Goal: Task Accomplishment & Management: Manage account settings

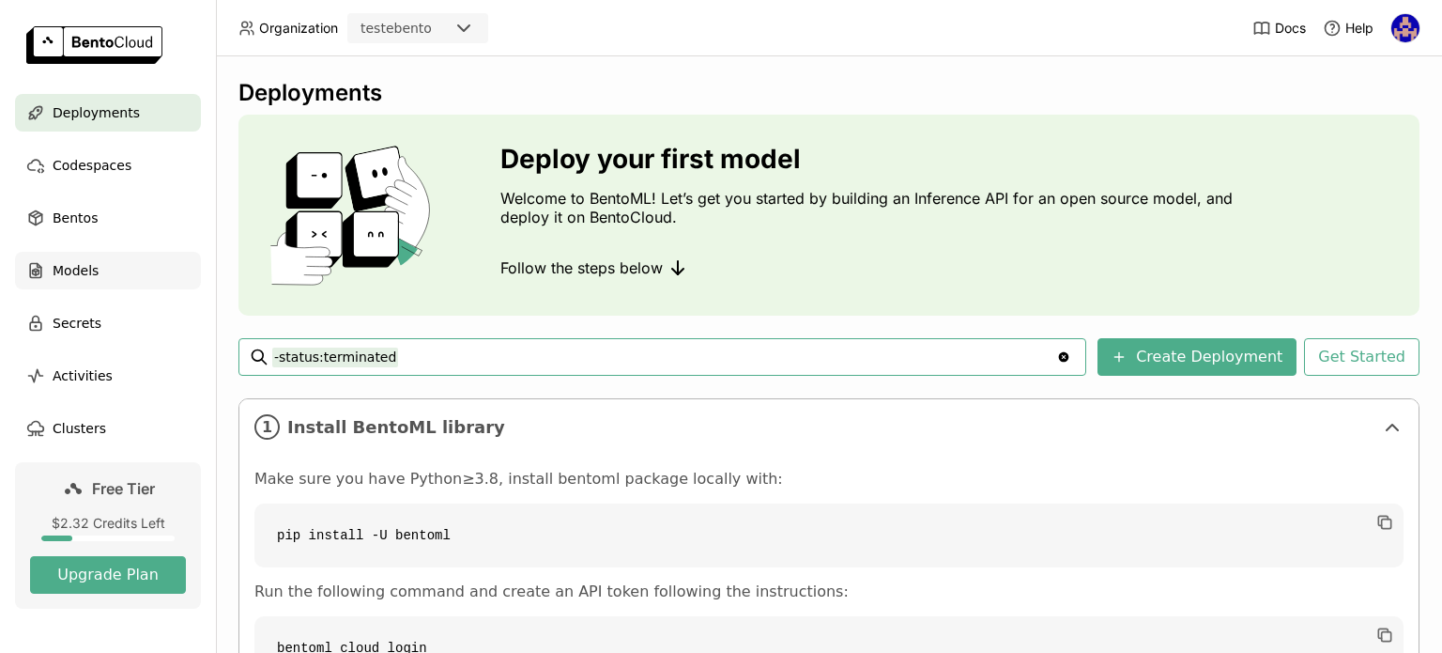
click at [63, 277] on span "Models" at bounding box center [76, 270] width 46 height 23
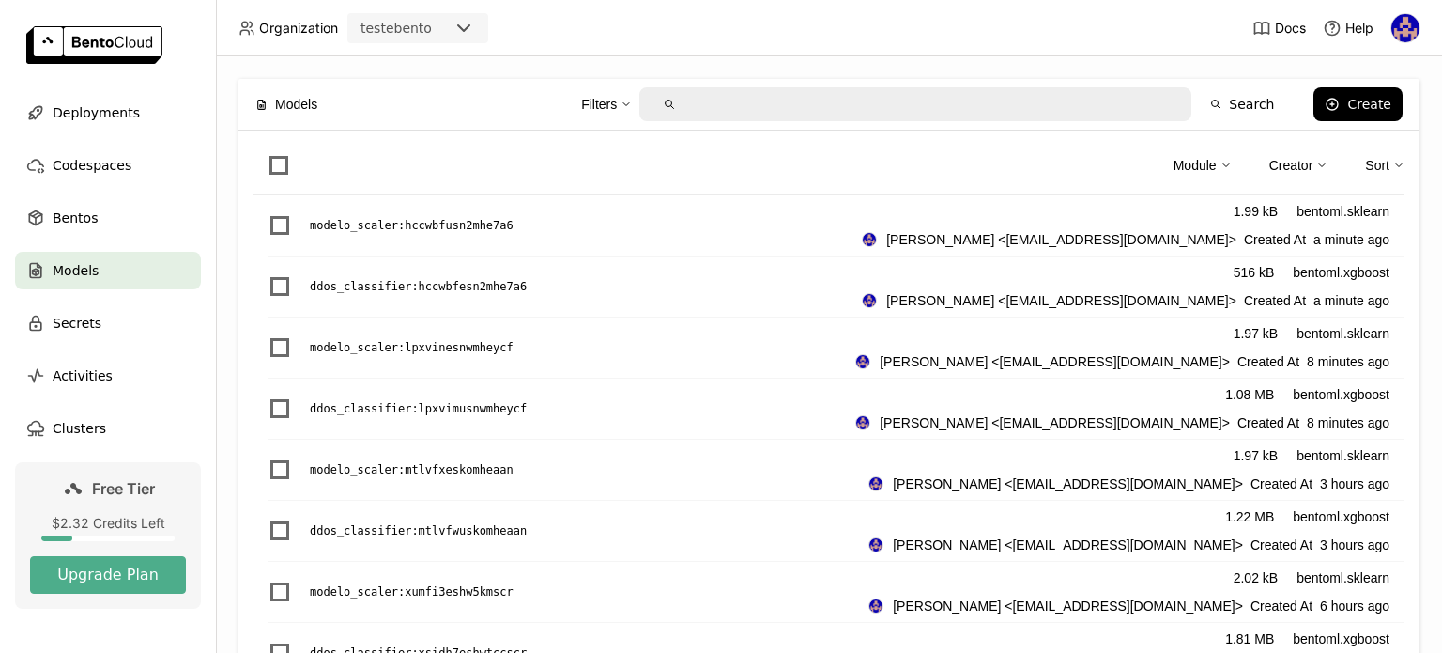
click at [277, 147] on div "Module Creator Sort" at bounding box center [829, 171] width 1151 height 50
click at [275, 168] on span at bounding box center [278, 165] width 19 height 19
click at [268, 154] on input "checkbox" at bounding box center [268, 154] width 0 height 0
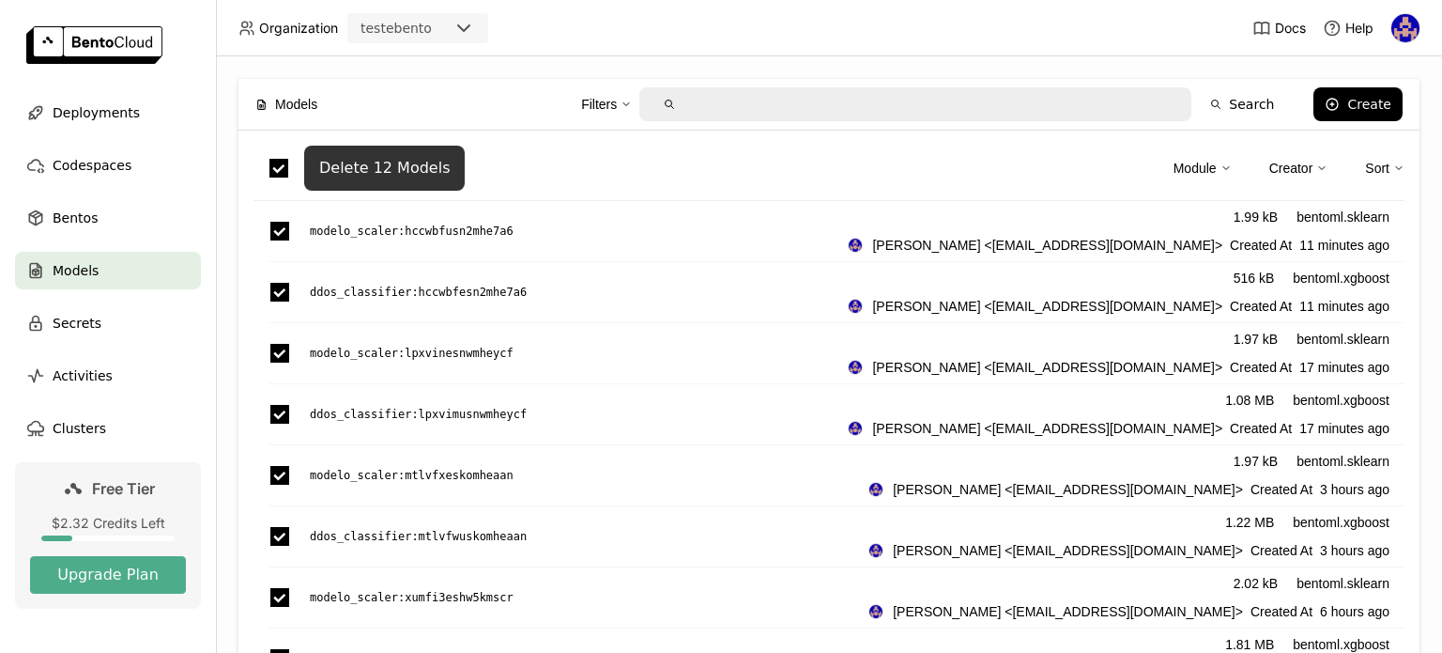
click at [402, 161] on div "Delete 12 Models" at bounding box center [384, 168] width 131 height 19
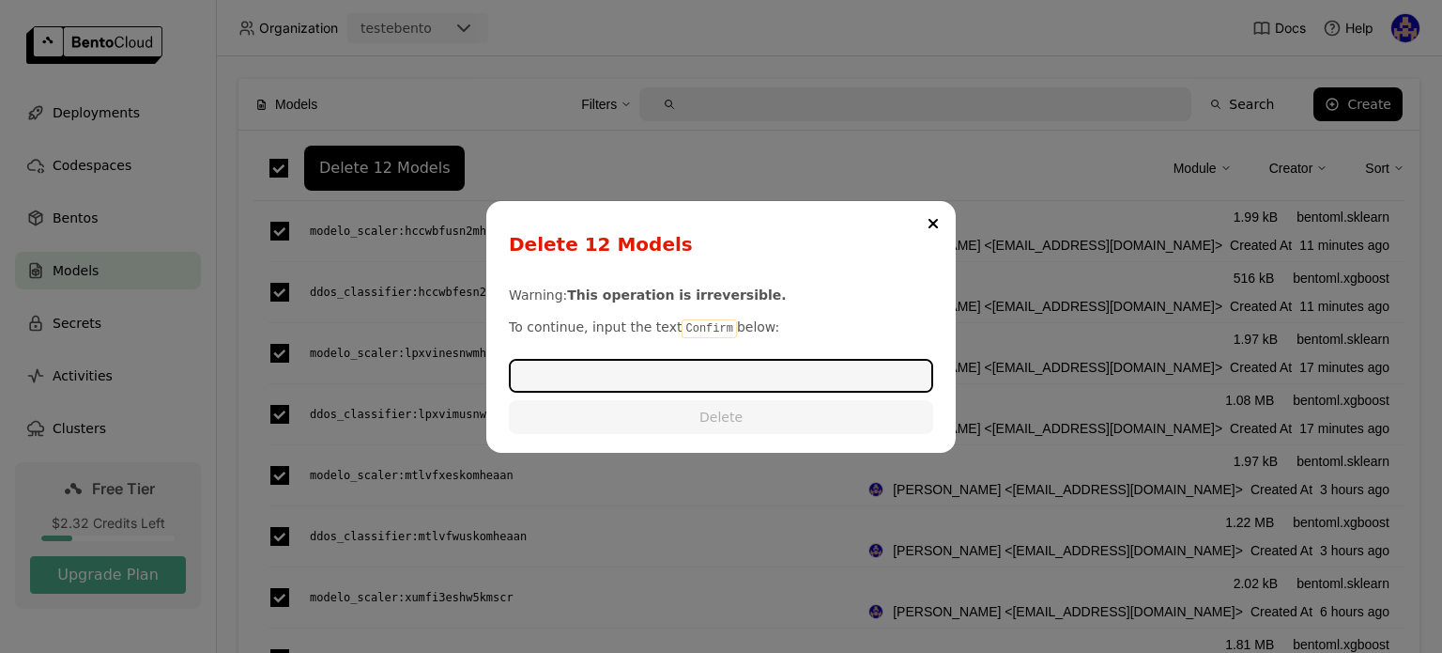
click at [711, 377] on input "dialog" at bounding box center [721, 376] width 421 height 30
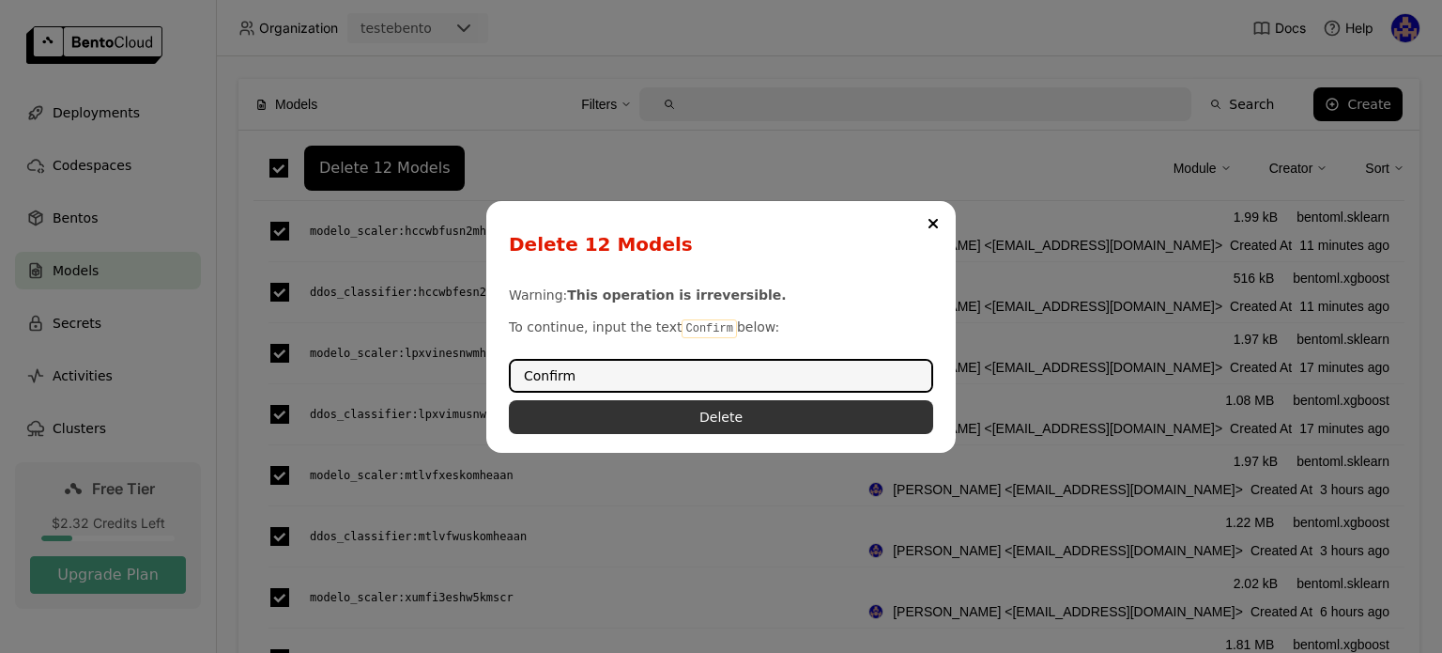
type input "Confirm"
click at [742, 414] on button "Delete" at bounding box center [721, 417] width 424 height 34
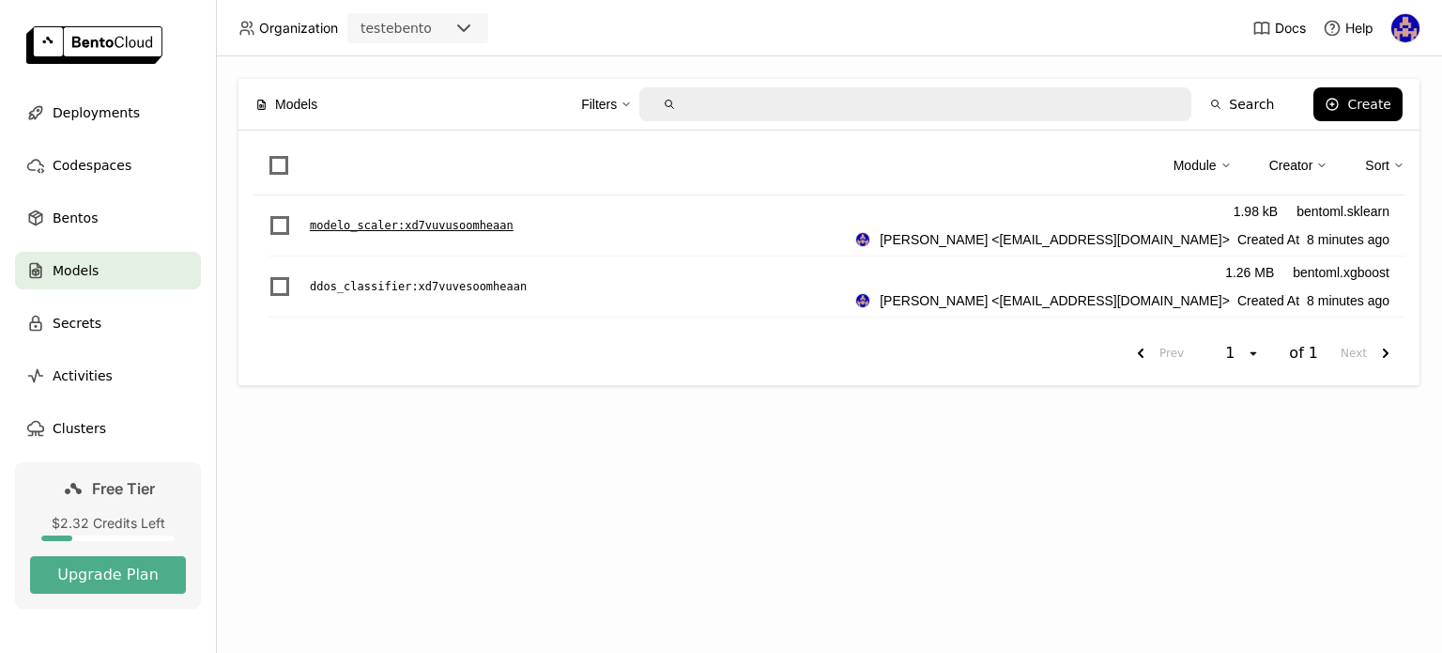
click at [498, 225] on p "modelo_scaler : xd7vuvusoomheaan" at bounding box center [412, 225] width 204 height 19
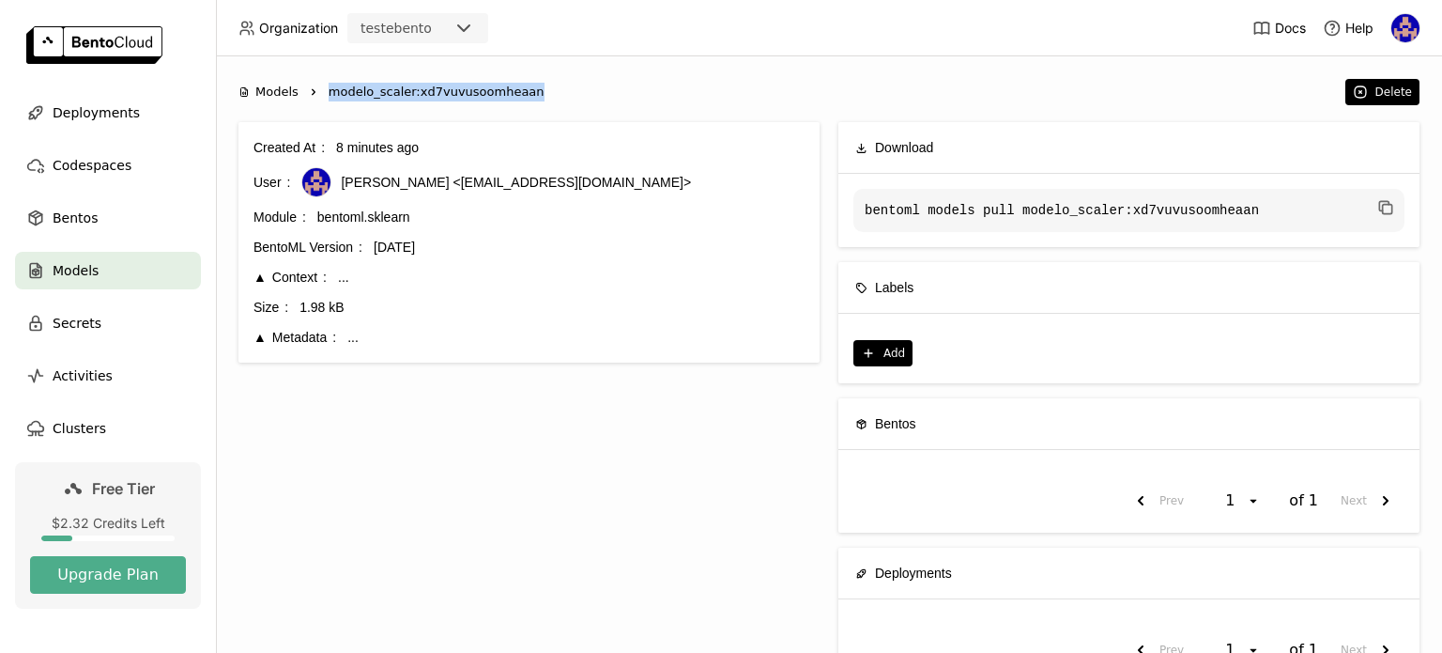
drag, startPoint x: 327, startPoint y: 90, endPoint x: 540, endPoint y: 100, distance: 213.4
click at [540, 100] on ol "Models Right modelo_scaler:xd7vuvusoomheaan" at bounding box center [787, 92] width 1098 height 19
copy span "modelo_scaler:xd7vuvusoomheaan"
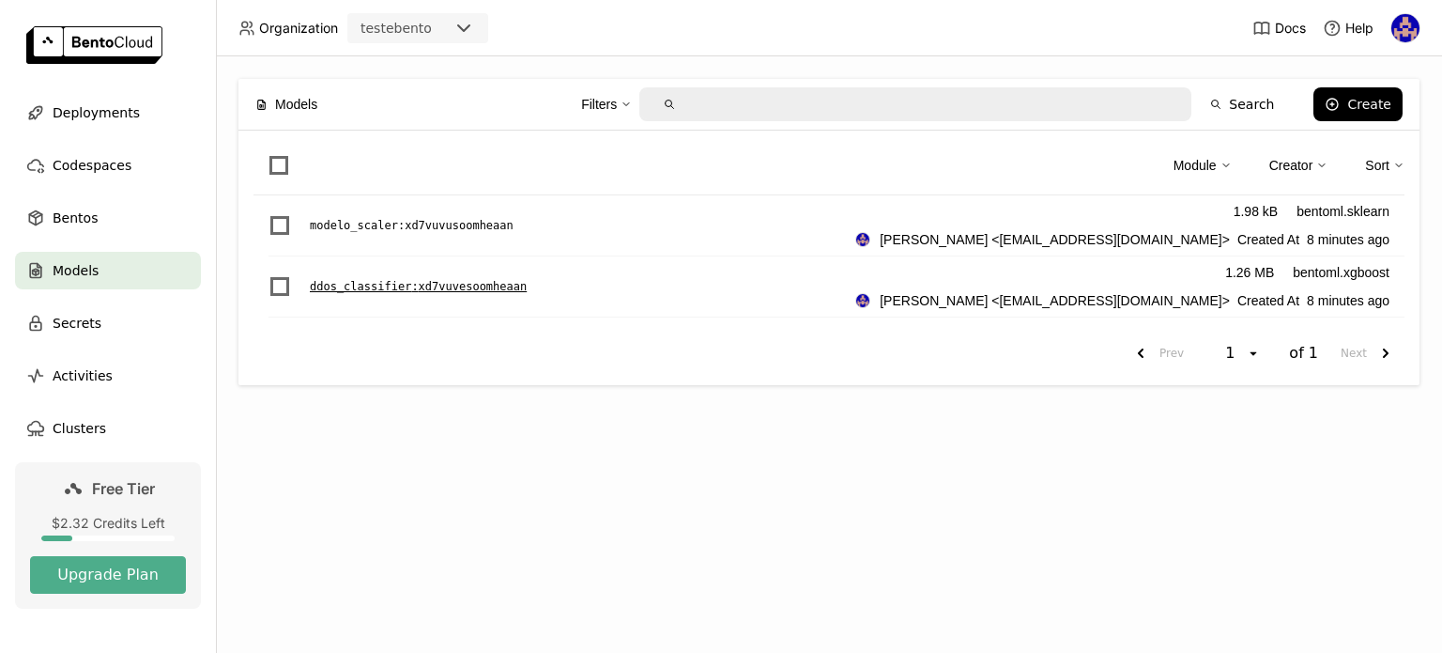
click at [394, 282] on p "ddos_classifier : xd7vuvesoomheaan" at bounding box center [418, 286] width 217 height 19
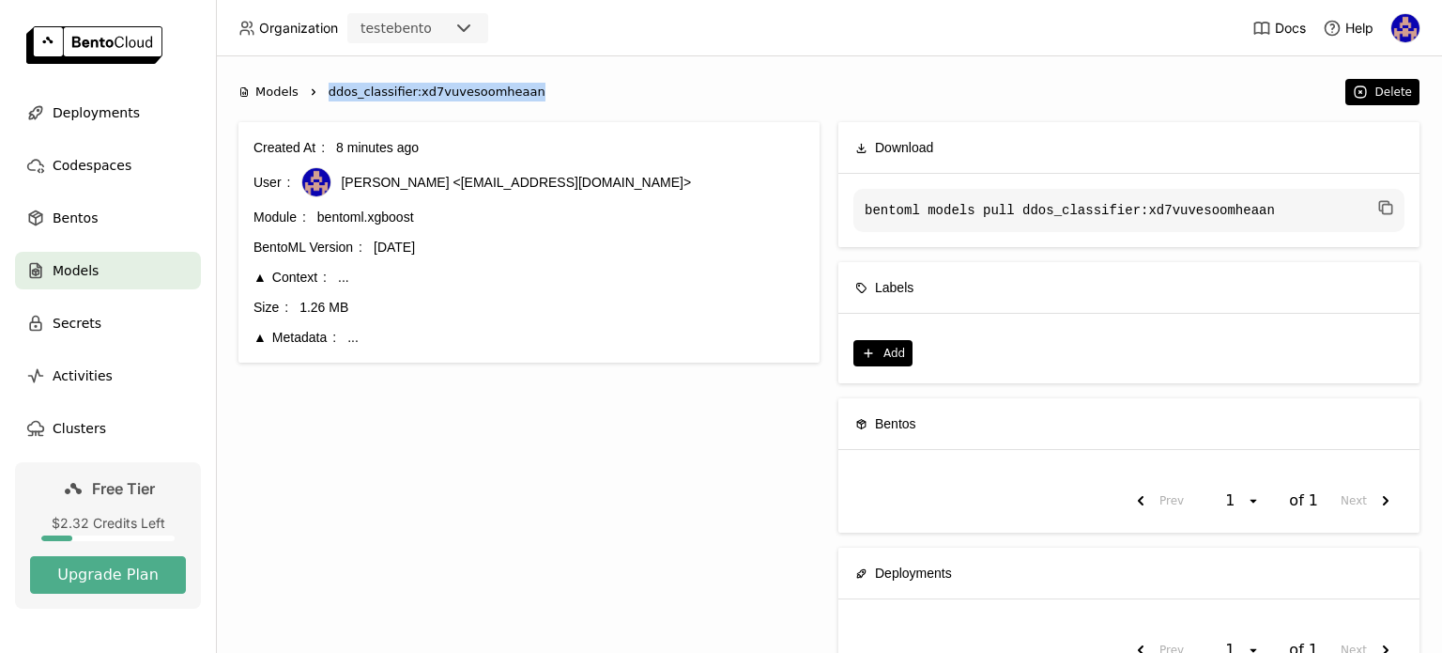
drag, startPoint x: 325, startPoint y: 89, endPoint x: 583, endPoint y: 89, distance: 258.2
click at [583, 89] on ol "Models Right ddos_classifier:xd7vuvesoomheaan" at bounding box center [787, 92] width 1098 height 19
copy span "ddos_classifier:xd7vuvesoomheaan"
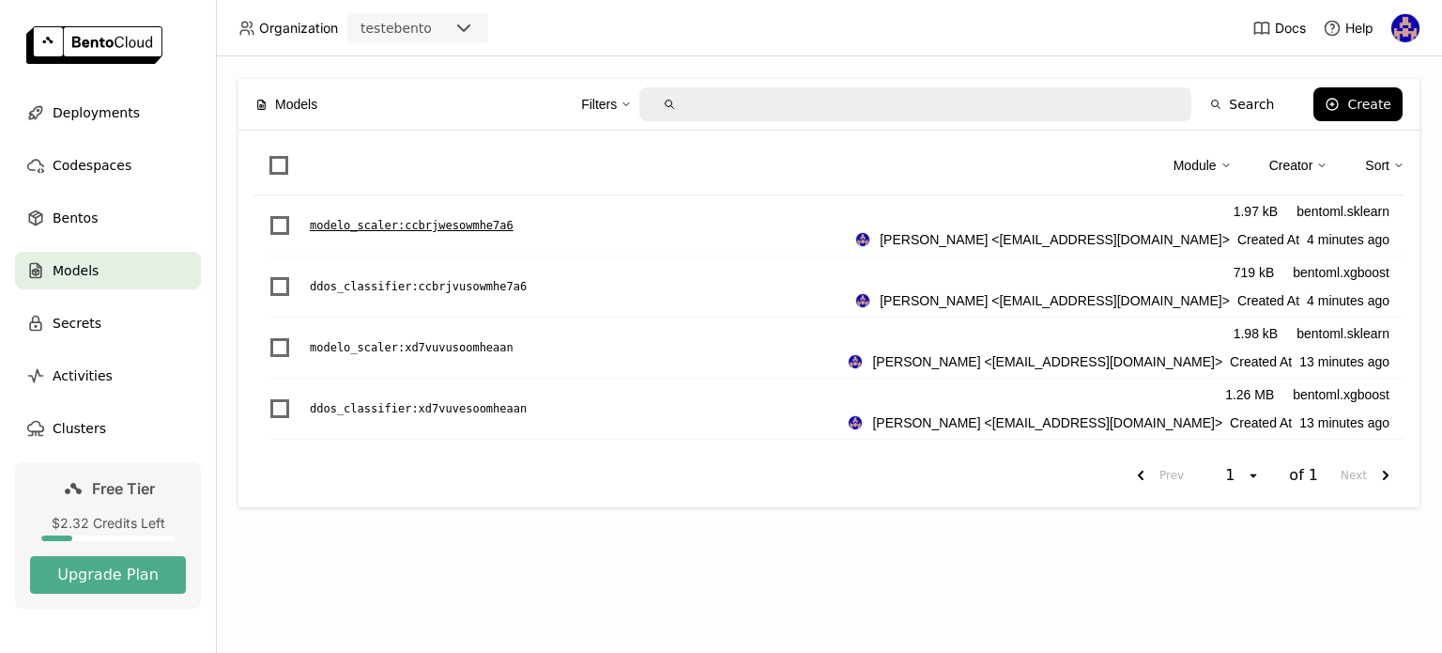
click at [440, 209] on div "modelo_scaler : ccbrjwesowmhe7a6 1.97 kB bentoml.sklearn sidney santos <sidboys…" at bounding box center [837, 225] width 1136 height 61
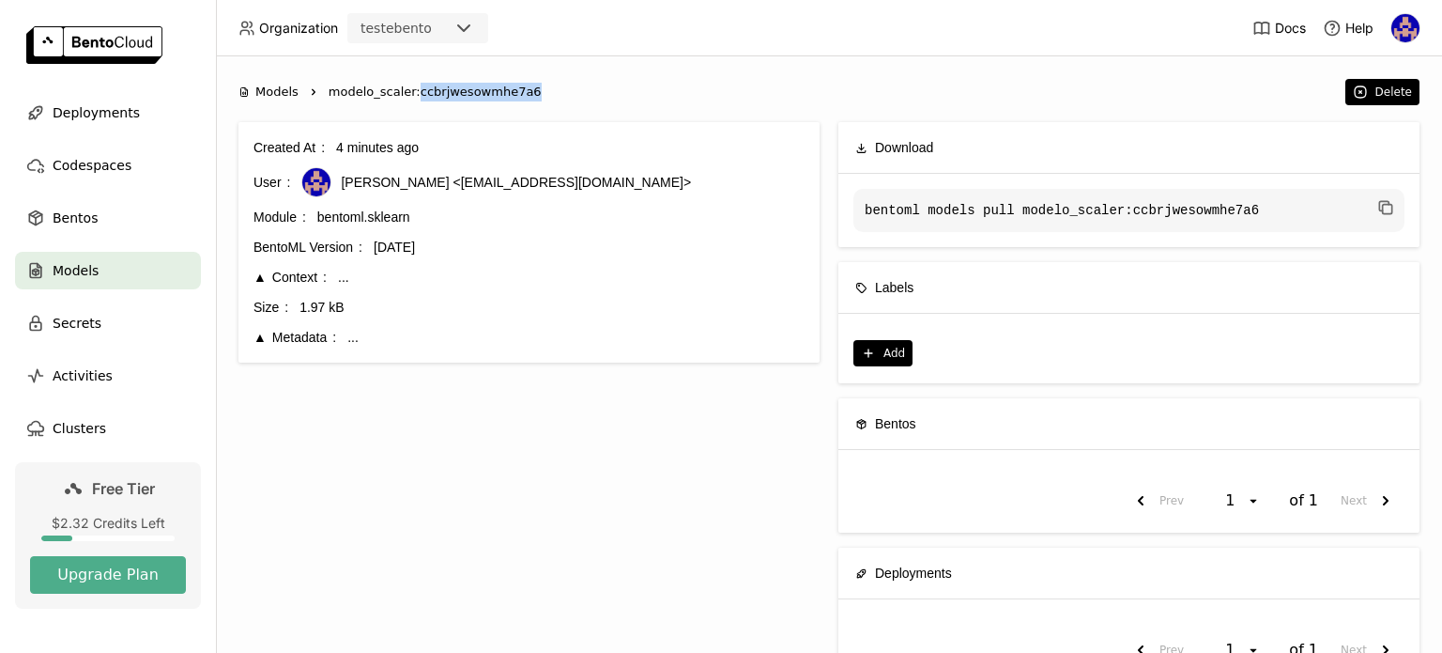
drag, startPoint x: 409, startPoint y: 95, endPoint x: 535, endPoint y: 97, distance: 125.8
click at [532, 97] on ol "Models Right modelo_scaler:ccbrjwesowmhe7a6" at bounding box center [787, 92] width 1098 height 19
copy span "ccbrjwesowmhe7a6"
click at [292, 94] on span "Models" at bounding box center [276, 92] width 43 height 19
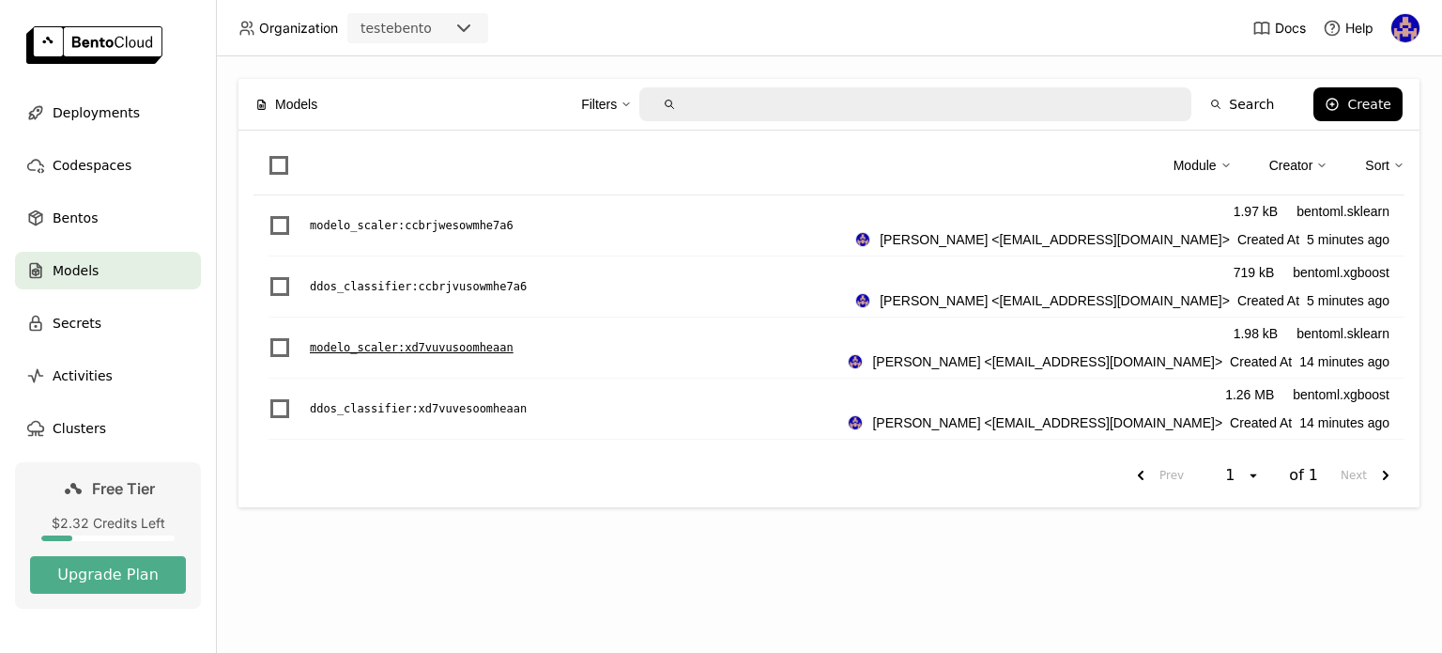
click at [436, 344] on p "modelo_scaler : xd7vuvusoomheaan" at bounding box center [412, 347] width 204 height 19
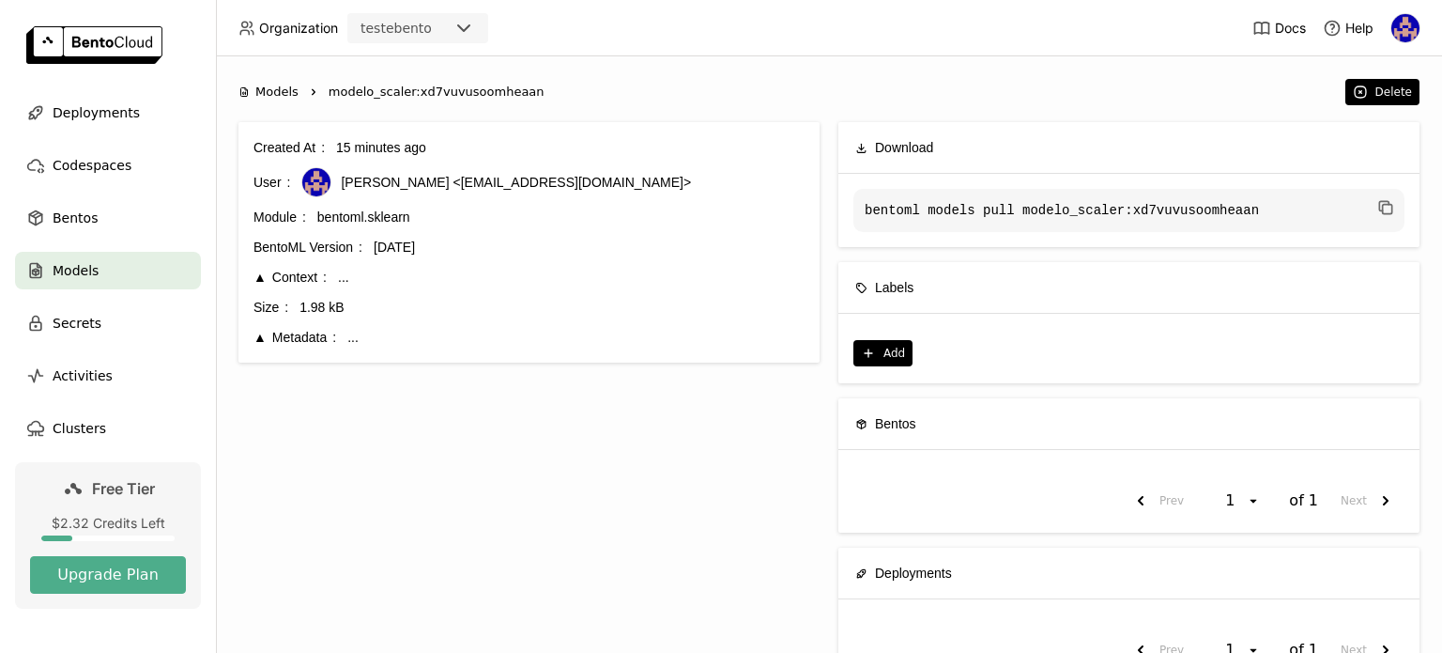
click at [402, 87] on span "modelo_scaler:xd7vuvusoomheaan" at bounding box center [437, 92] width 216 height 19
click at [403, 87] on span "modelo_scaler:xd7vuvusoomheaan" at bounding box center [437, 92] width 216 height 19
click at [403, 88] on span "modelo_scaler:xd7vuvusoomheaan" at bounding box center [437, 92] width 216 height 19
copy div "modelo_scaler:xd7vuvusoomheaan"
click at [651, 255] on div "1.4.22" at bounding box center [589, 247] width 431 height 21
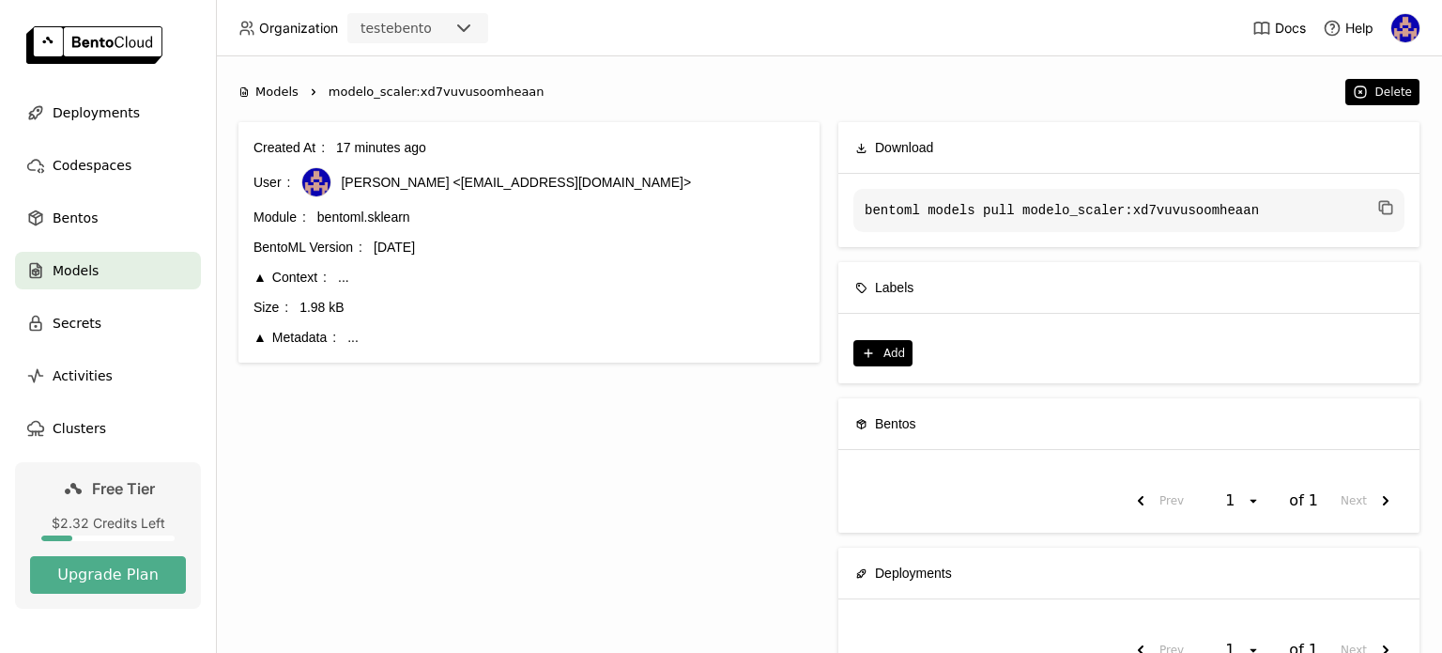
click at [759, 425] on div "Created At 17 minutes ago User sidney santos <sidboysantos@gmail.com> Module be…" at bounding box center [528, 409] width 581 height 575
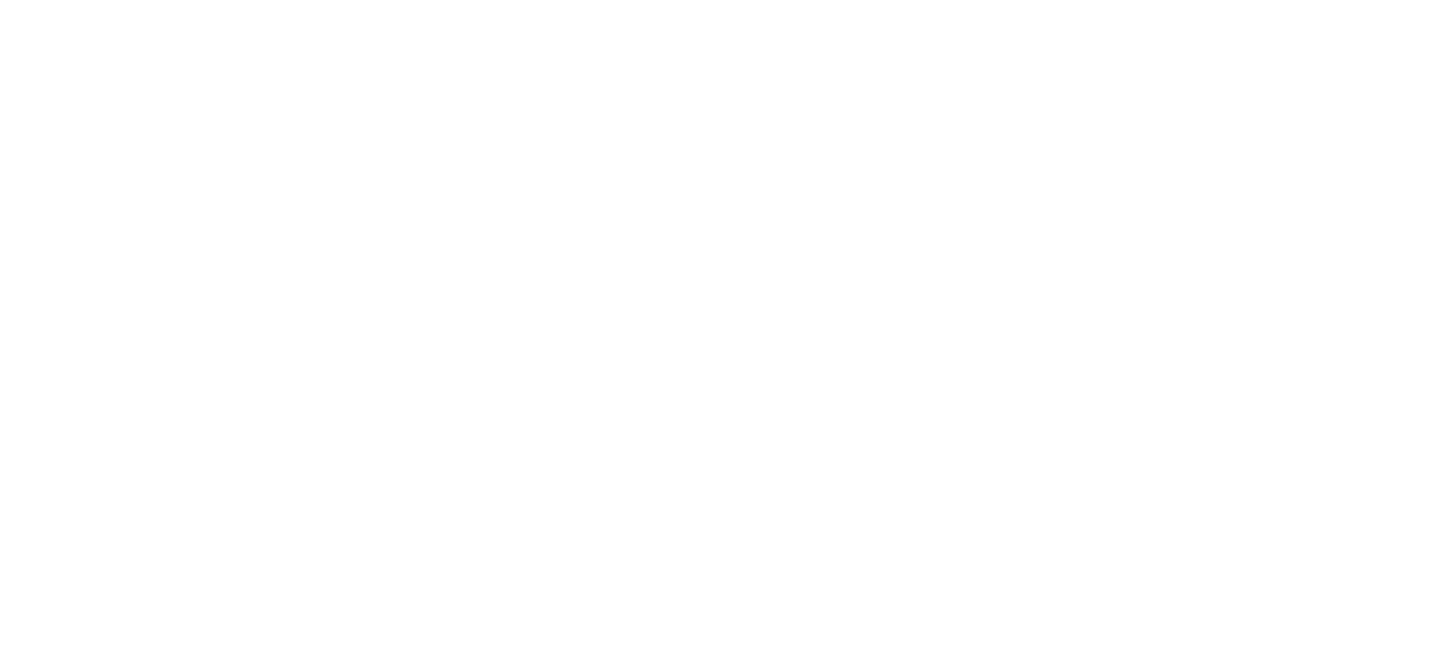
click at [710, 0] on html at bounding box center [721, 0] width 1442 height 0
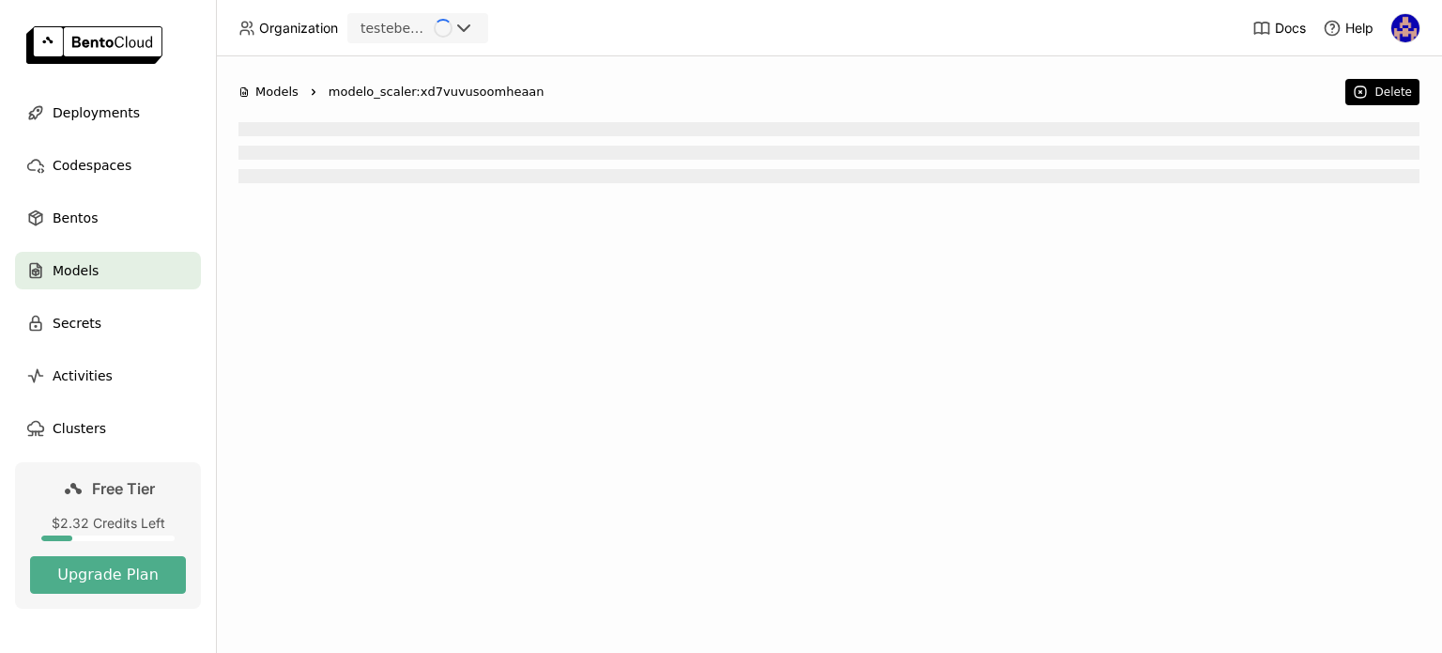
click at [291, 86] on span "Models" at bounding box center [276, 92] width 43 height 19
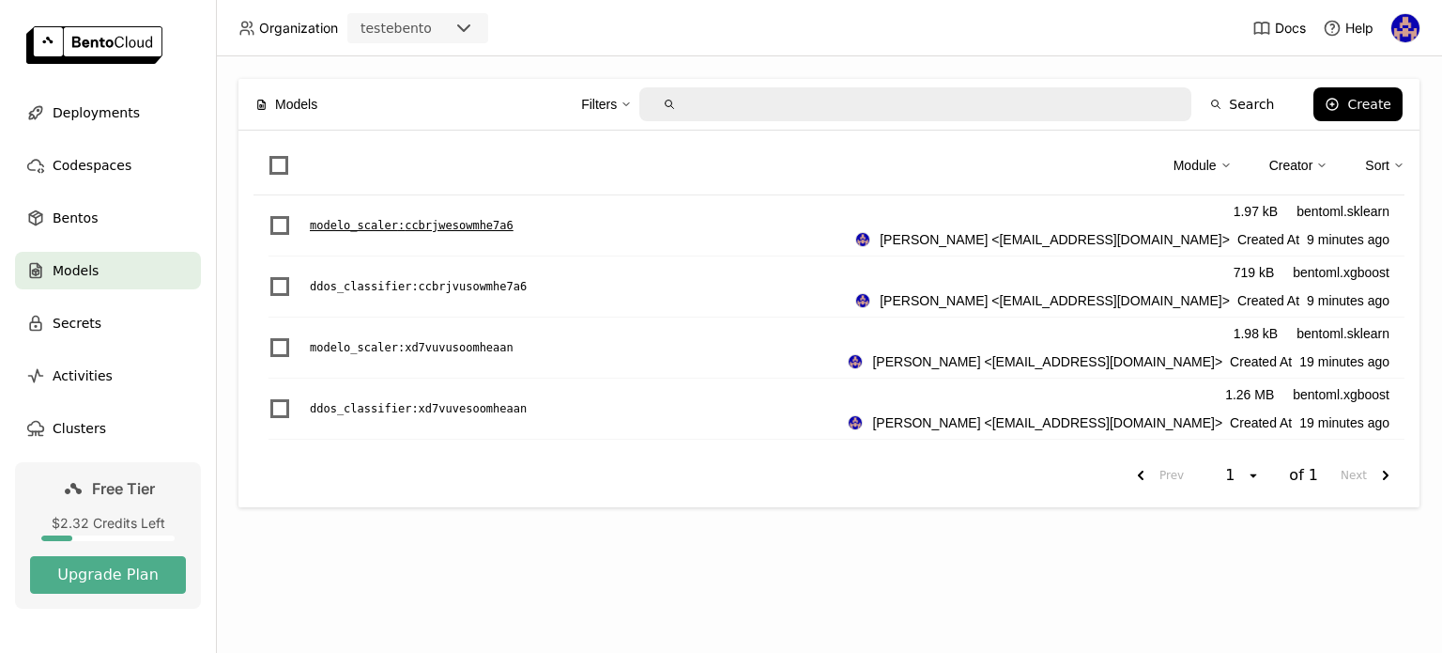
click at [477, 236] on div "modelo_scaler : ccbrjwesowmhe7a6 1.97 kB bentoml.sklearn [PERSON_NAME] <[EMAIL_…" at bounding box center [837, 225] width 1136 height 61
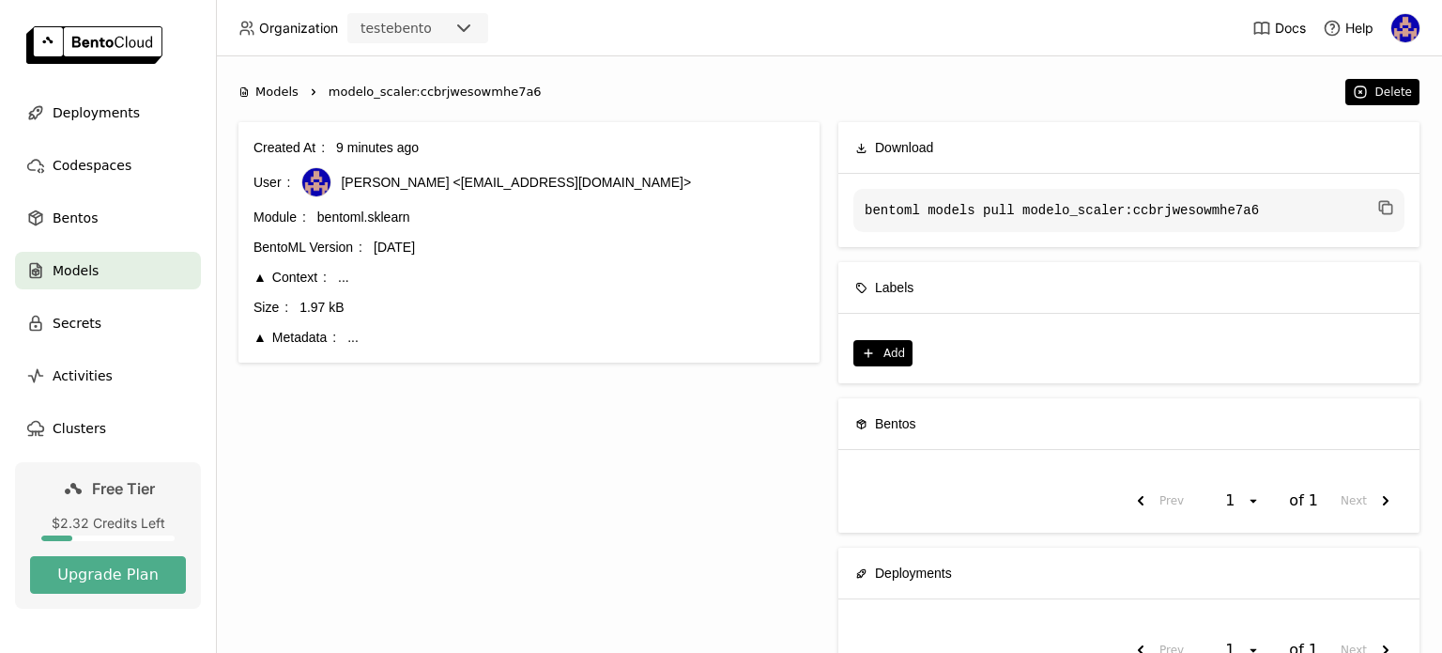
click at [366, 94] on span "modelo_scaler:ccbrjwesowmhe7a6" at bounding box center [435, 92] width 213 height 19
drag, startPoint x: 410, startPoint y: 91, endPoint x: 552, endPoint y: 79, distance: 142.3
click at [552, 79] on div "Models Right modelo_scaler:ccbrjwesowmhe7a6 Delete" at bounding box center [828, 92] width 1181 height 26
copy span "ccbrjwesowmhe7a6"
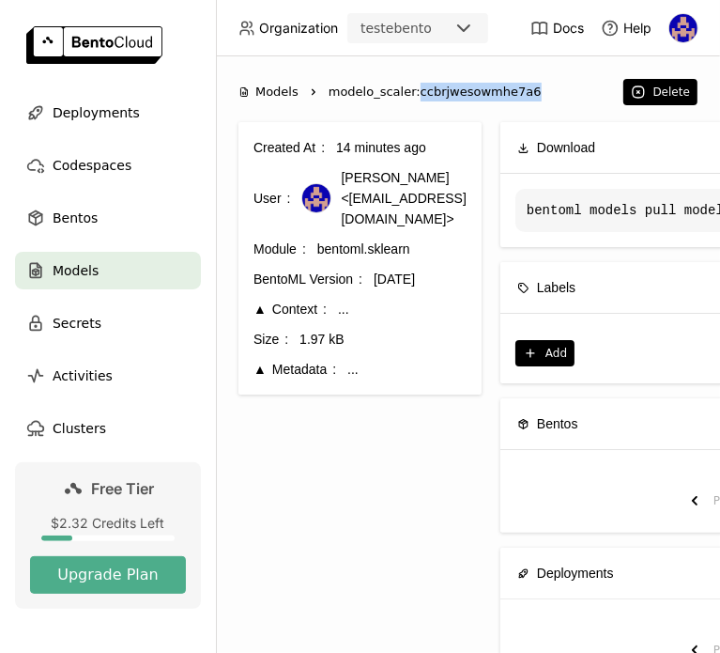
click at [60, 281] on span "Models" at bounding box center [76, 270] width 46 height 23
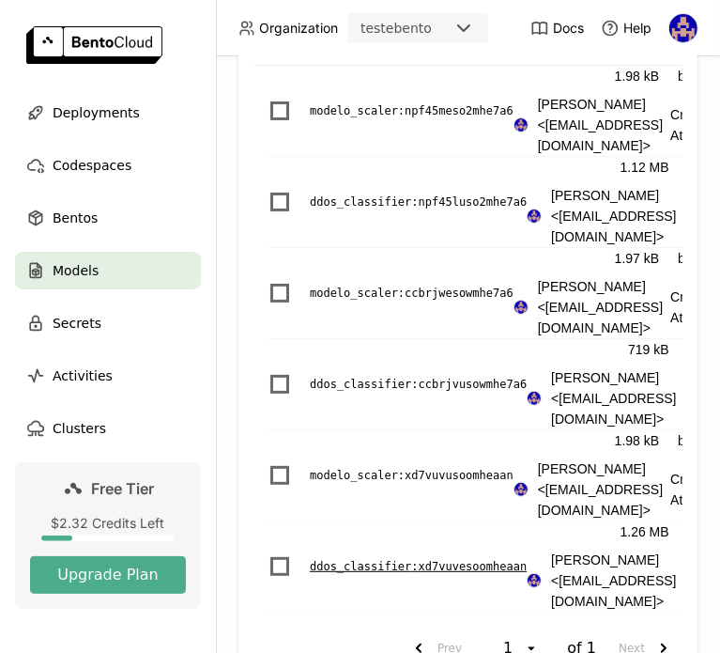
scroll to position [207, 0]
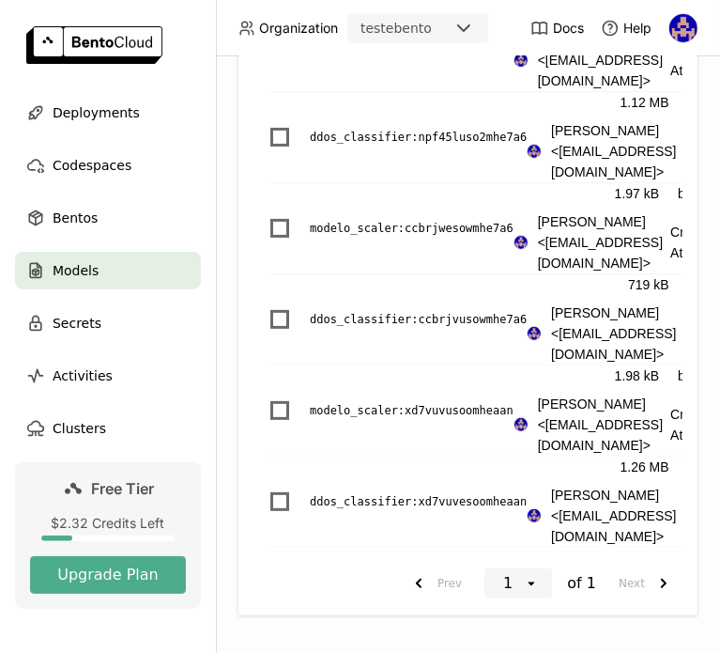
click at [524, 576] on icon "open" at bounding box center [531, 583] width 15 height 15
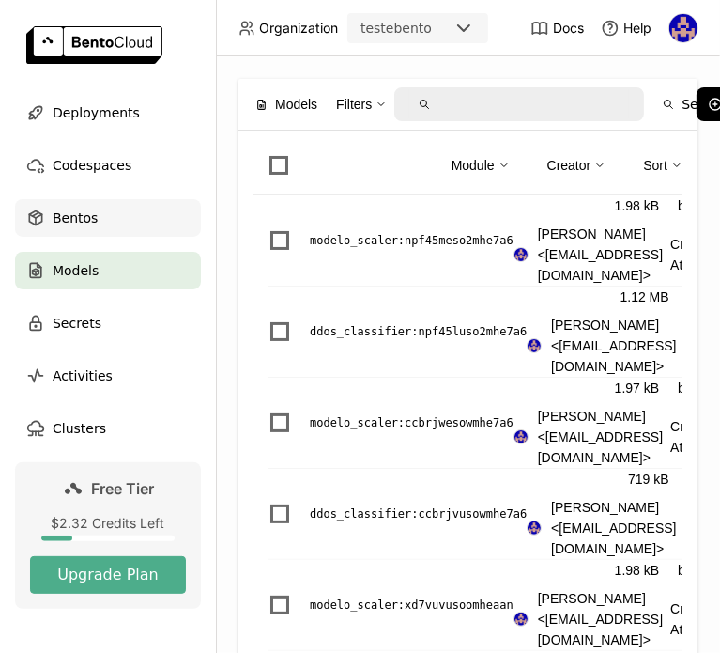
click at [127, 228] on div "Bentos" at bounding box center [108, 218] width 186 height 38
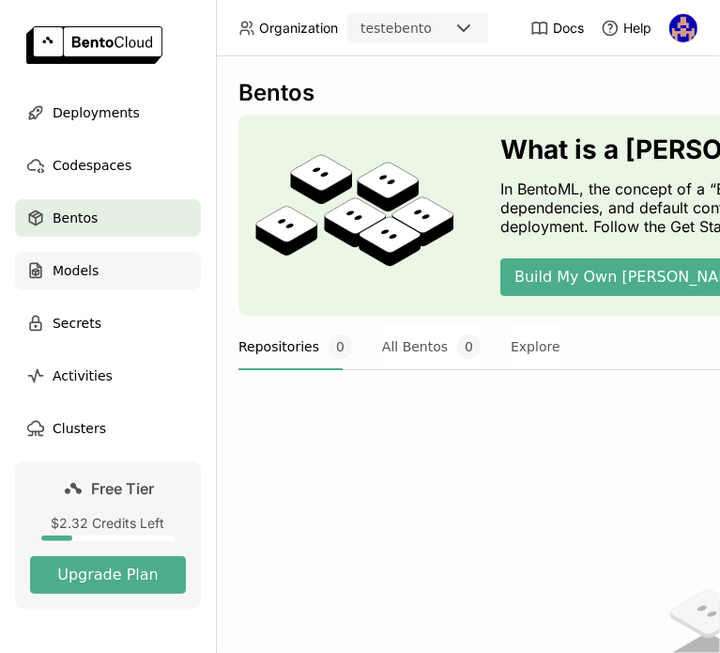
click at [120, 285] on div "Models" at bounding box center [108, 271] width 186 height 38
